Goal: Task Accomplishment & Management: Manage account settings

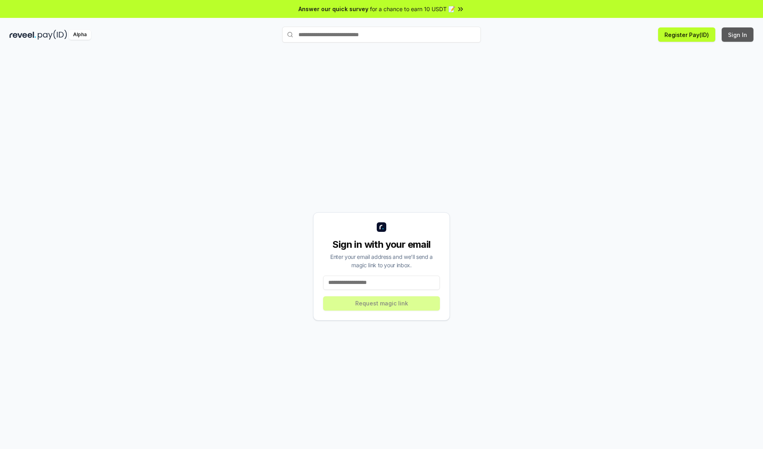
click at [738, 35] on button "Sign In" at bounding box center [738, 34] width 32 height 14
type input "**********"
click at [382, 303] on button "Request magic link" at bounding box center [381, 303] width 117 height 14
